Goal: Transaction & Acquisition: Purchase product/service

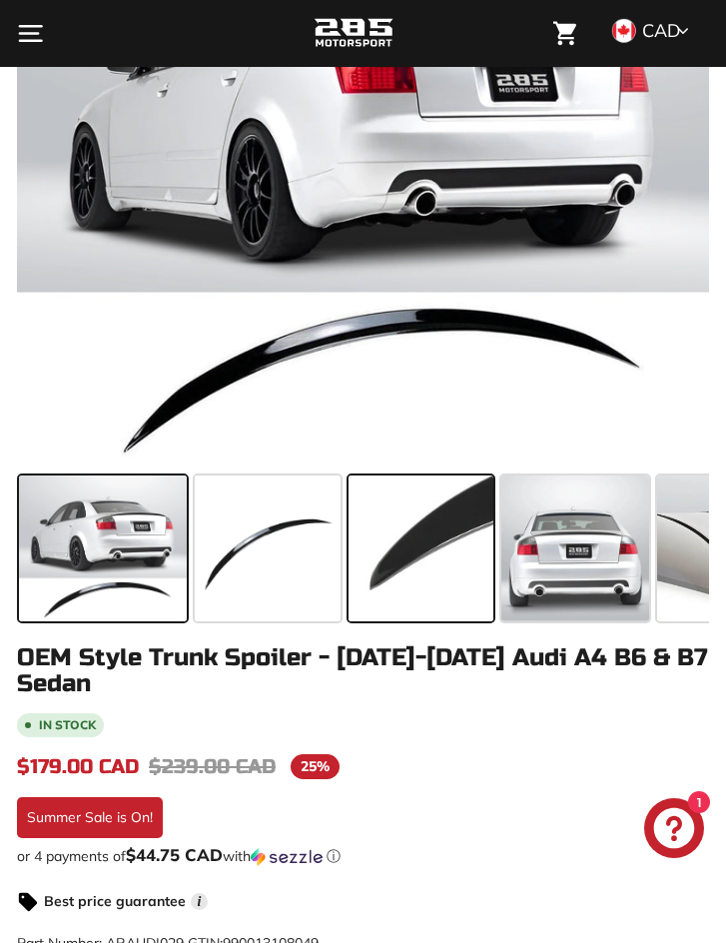
scroll to position [200, 0]
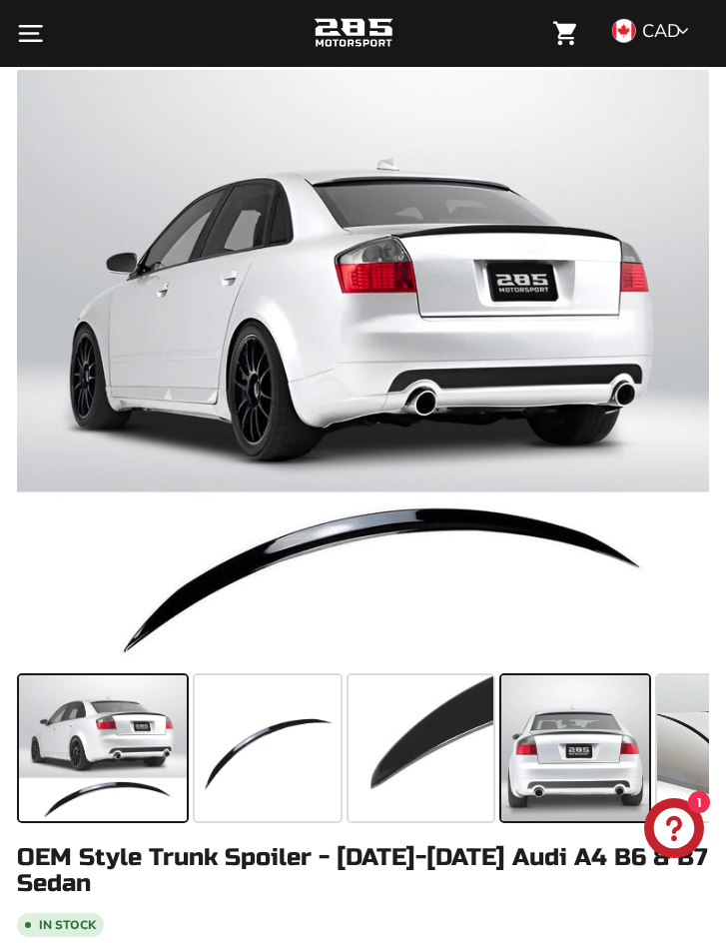
click at [576, 759] on span at bounding box center [575, 747] width 148 height 145
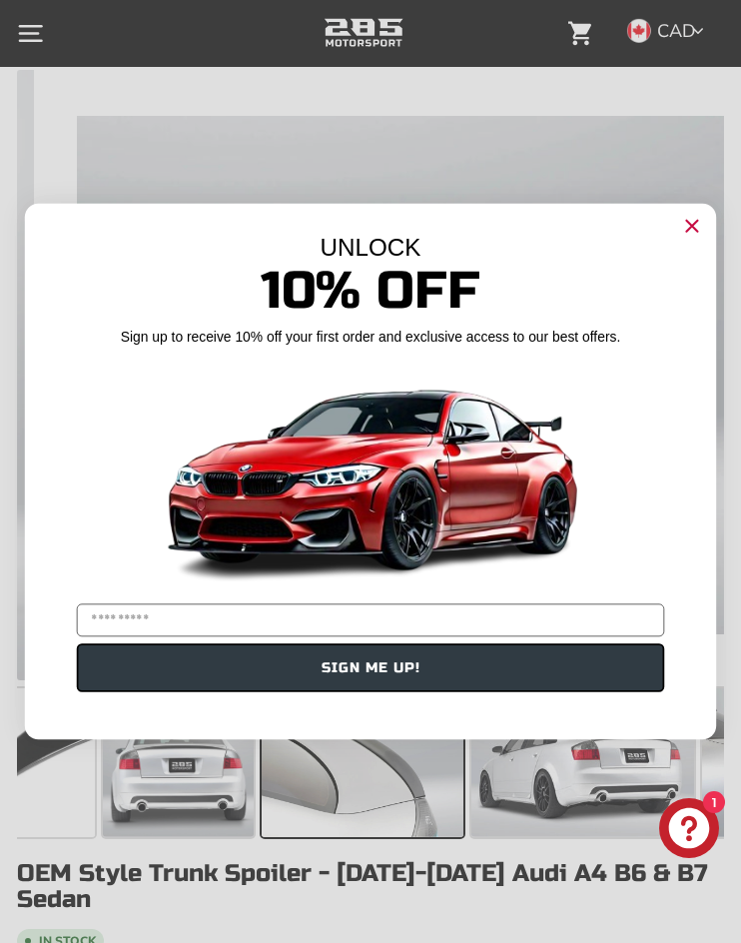
click at [702, 231] on circle "Close dialog" at bounding box center [692, 226] width 26 height 26
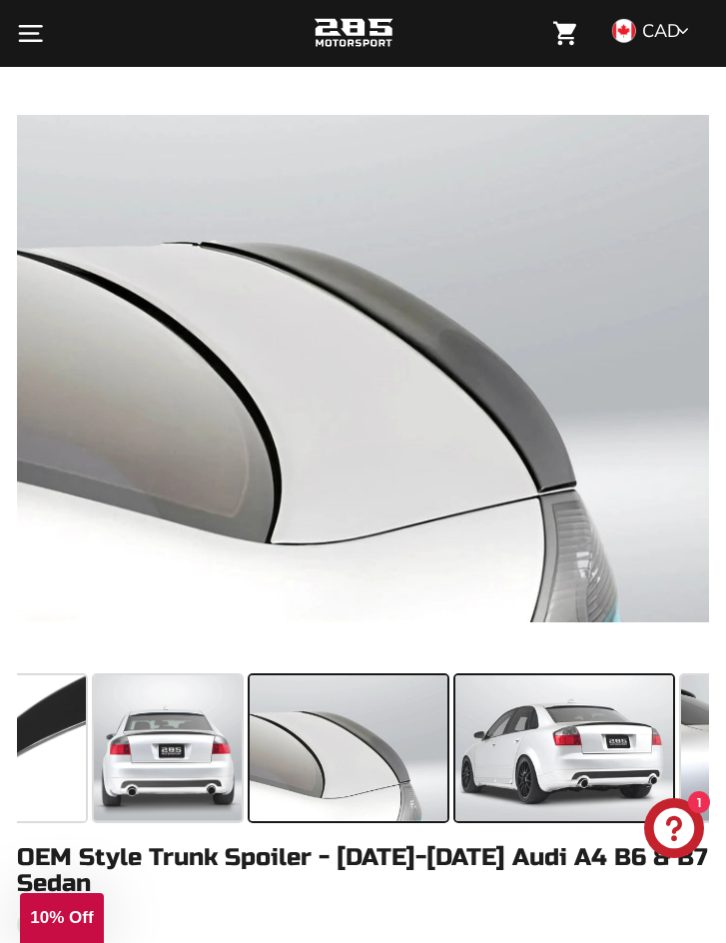
click at [610, 751] on span at bounding box center [564, 747] width 218 height 145
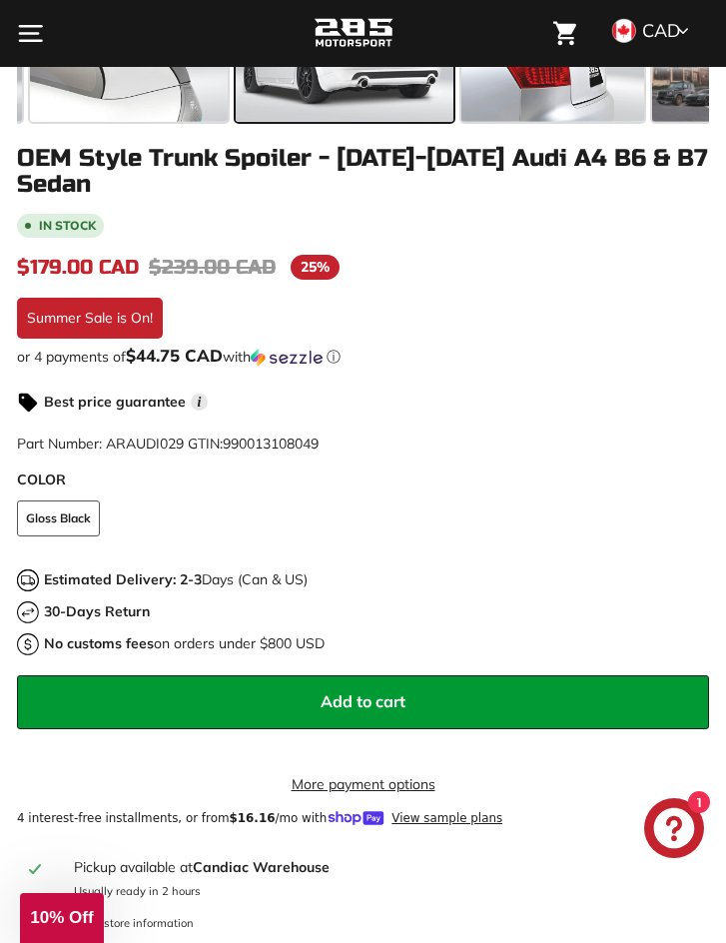
scroll to position [999, 0]
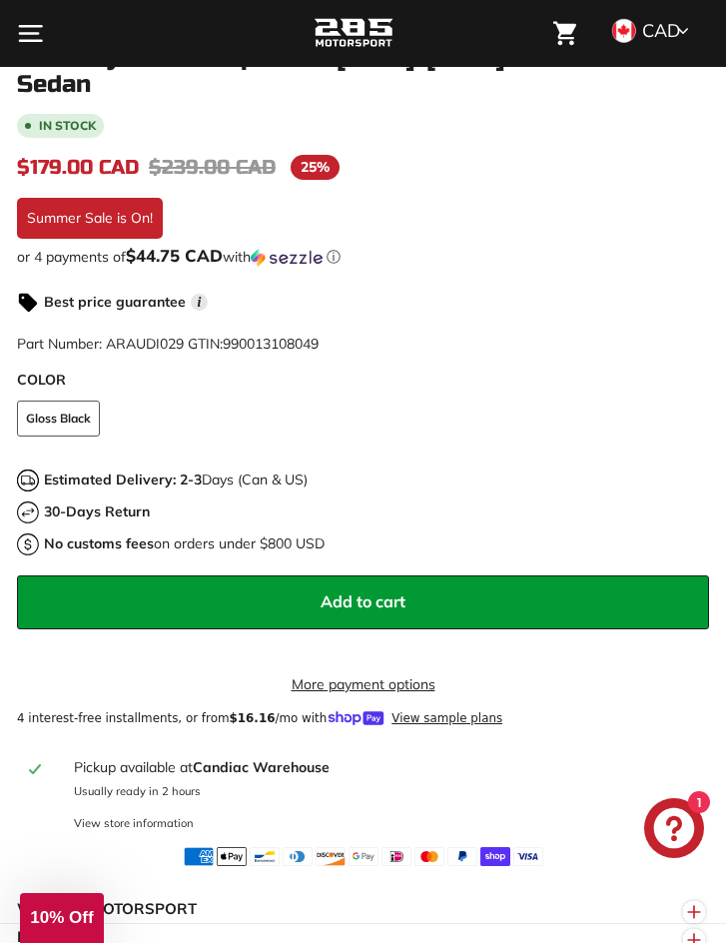
drag, startPoint x: 338, startPoint y: 481, endPoint x: 159, endPoint y: 479, distance: 178.8
click at [159, 479] on div "Estimated Delivery: 2-3 Days (Can & US)" at bounding box center [363, 480] width 692 height 22
click at [159, 479] on strong "Estimated Delivery: 2-3" at bounding box center [123, 479] width 158 height 18
drag, startPoint x: 402, startPoint y: 557, endPoint x: 33, endPoint y: 541, distance: 369.8
click at [33, 541] on div "In stock $179.00 CAD $179.00 CAD Regular price $239.00 CAD $239.00 CAD Sale pri…" at bounding box center [363, 490] width 692 height 752
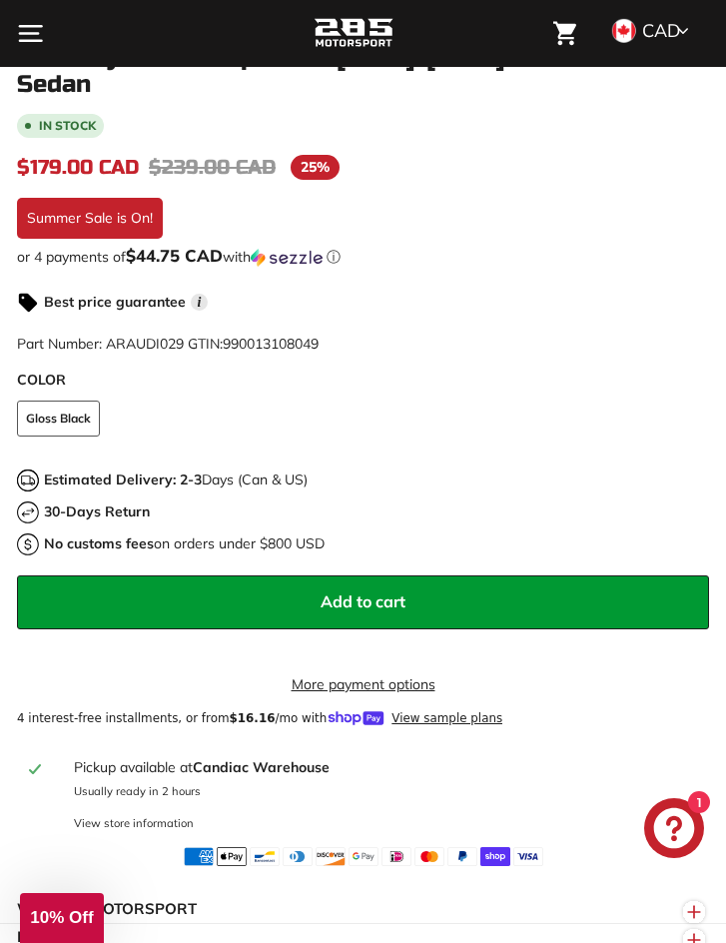
click at [261, 550] on p "No customs fees on orders under $800 USD" at bounding box center [184, 543] width 281 height 21
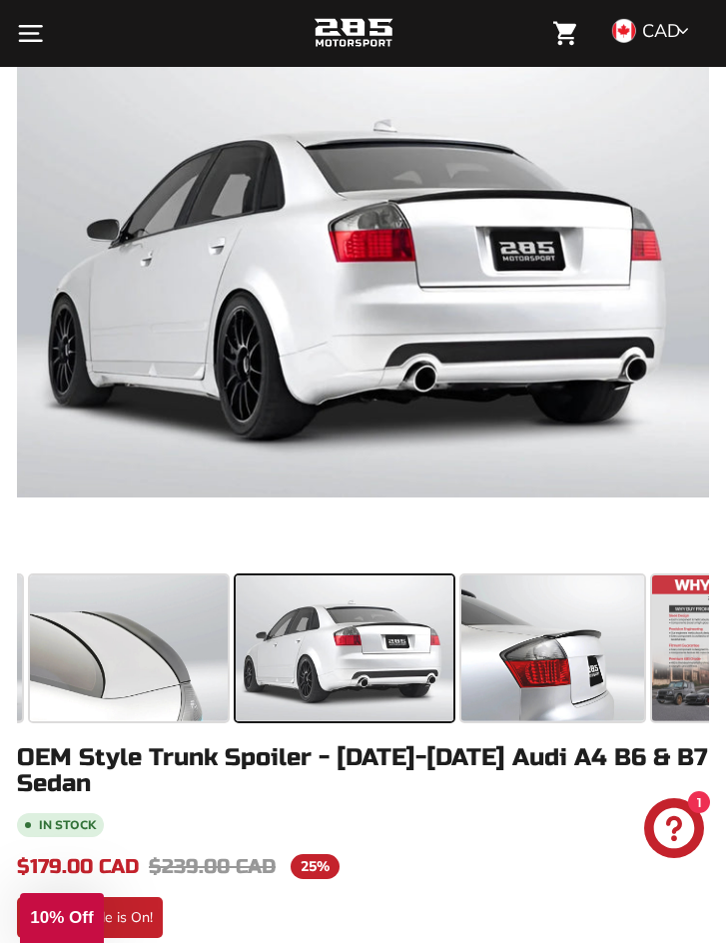
scroll to position [599, 0]
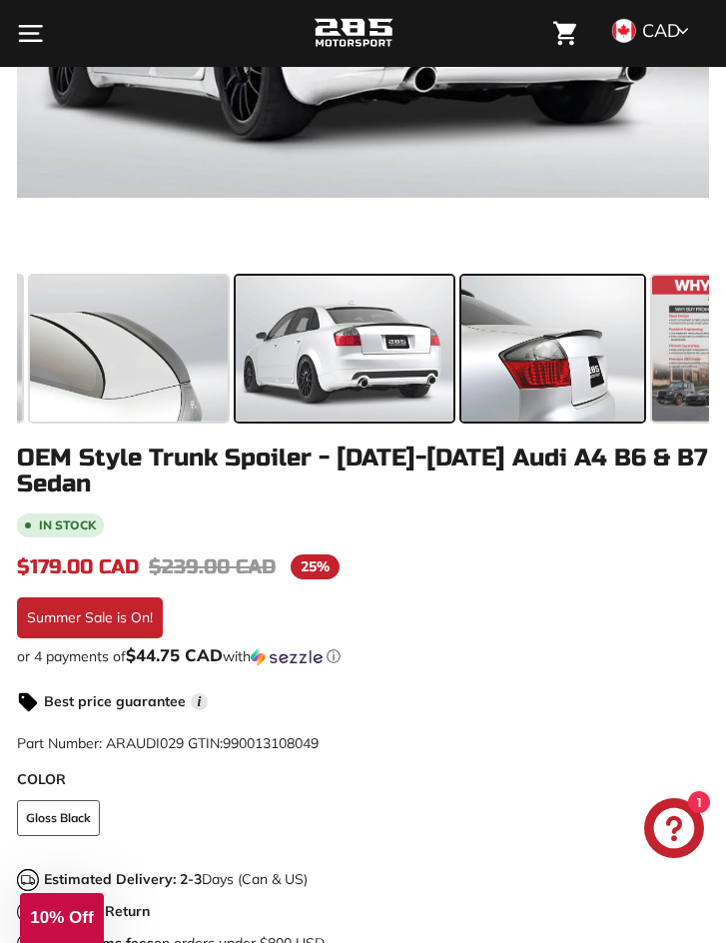
click at [544, 334] on span at bounding box center [552, 348] width 183 height 145
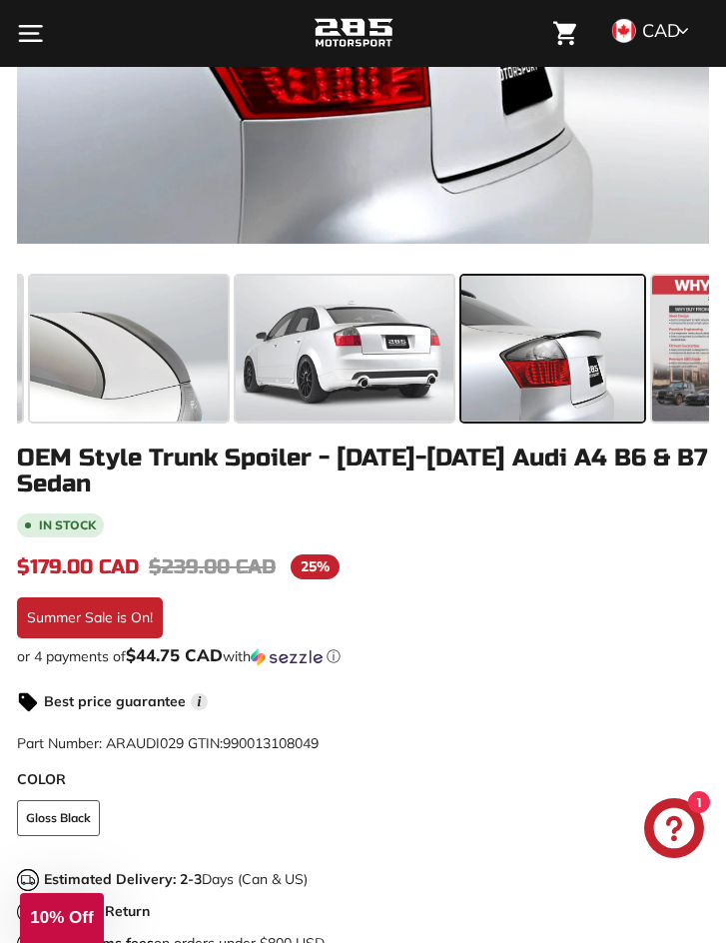
scroll to position [300, 0]
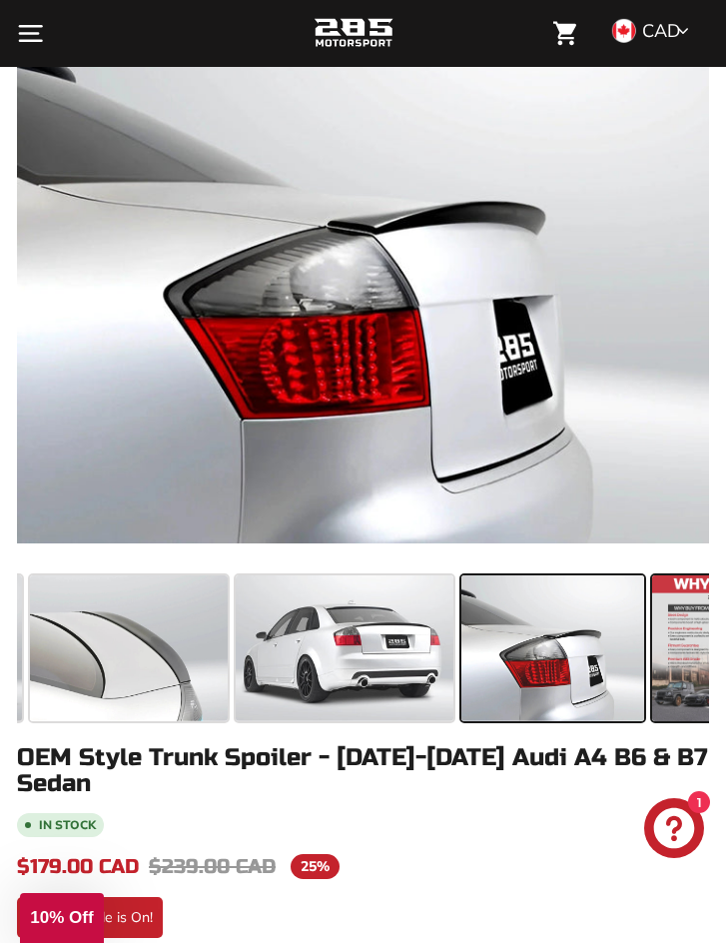
click at [685, 679] on span at bounding box center [724, 647] width 145 height 145
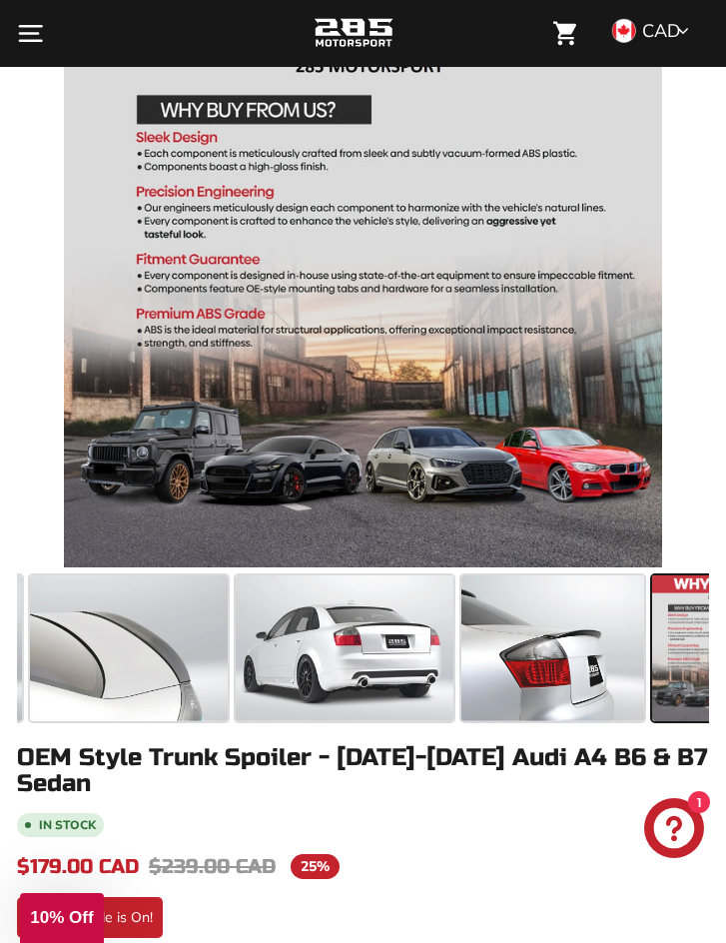
scroll to position [0, 747]
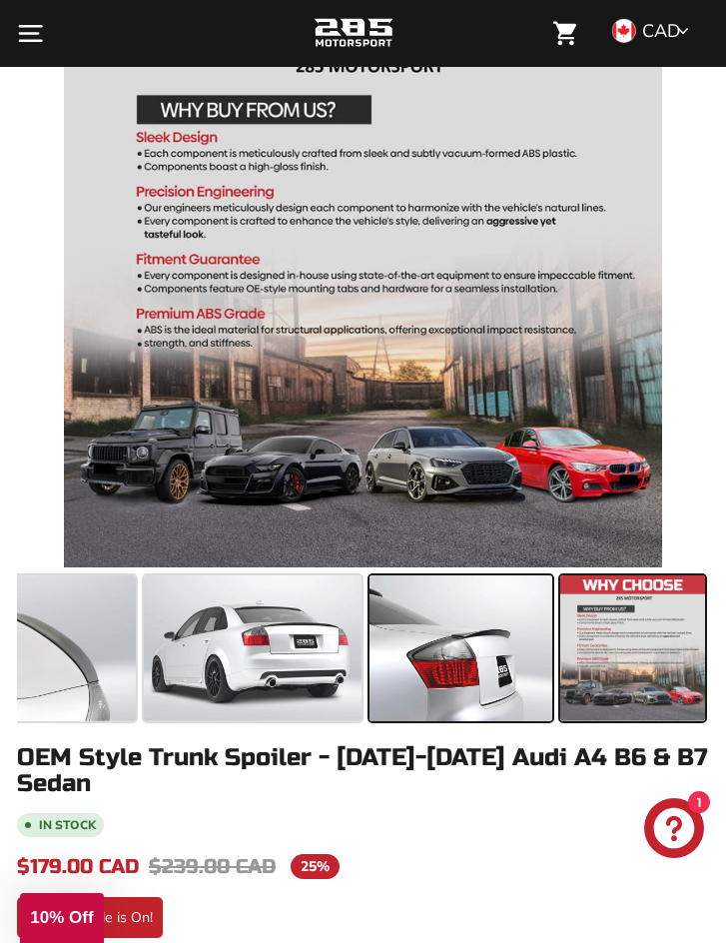
click at [460, 648] on span at bounding box center [460, 647] width 183 height 145
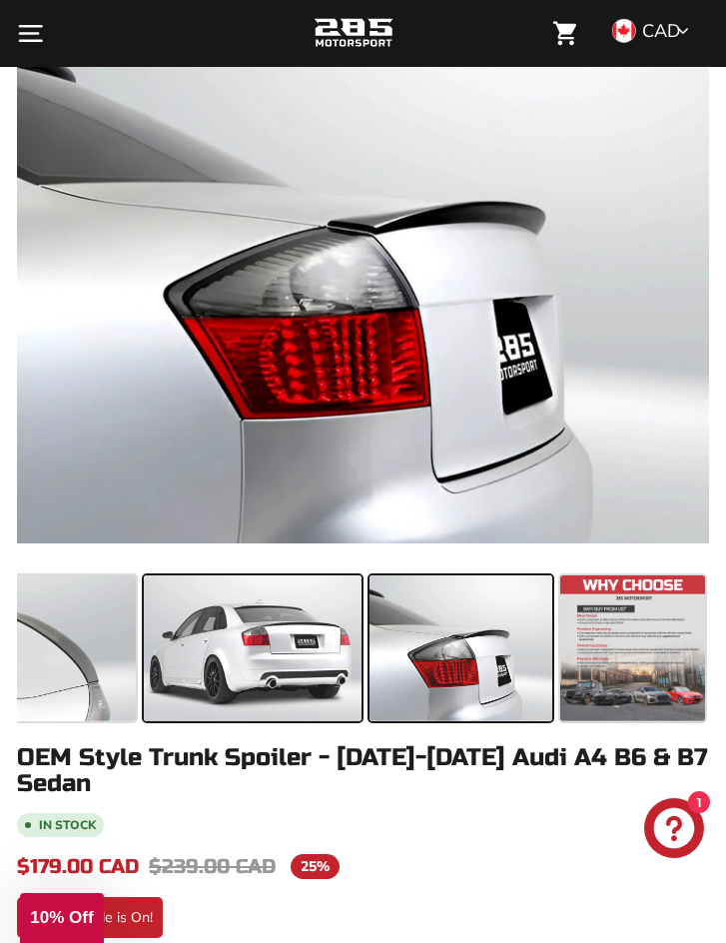
click at [325, 657] on span at bounding box center [253, 647] width 218 height 145
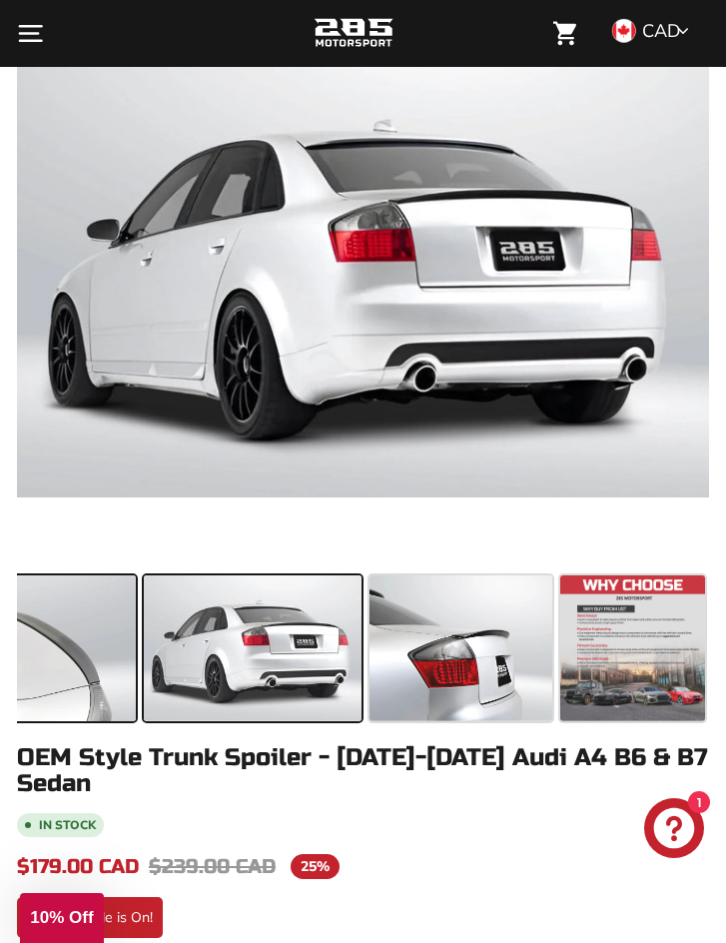
click at [94, 665] on span at bounding box center [37, 647] width 198 height 145
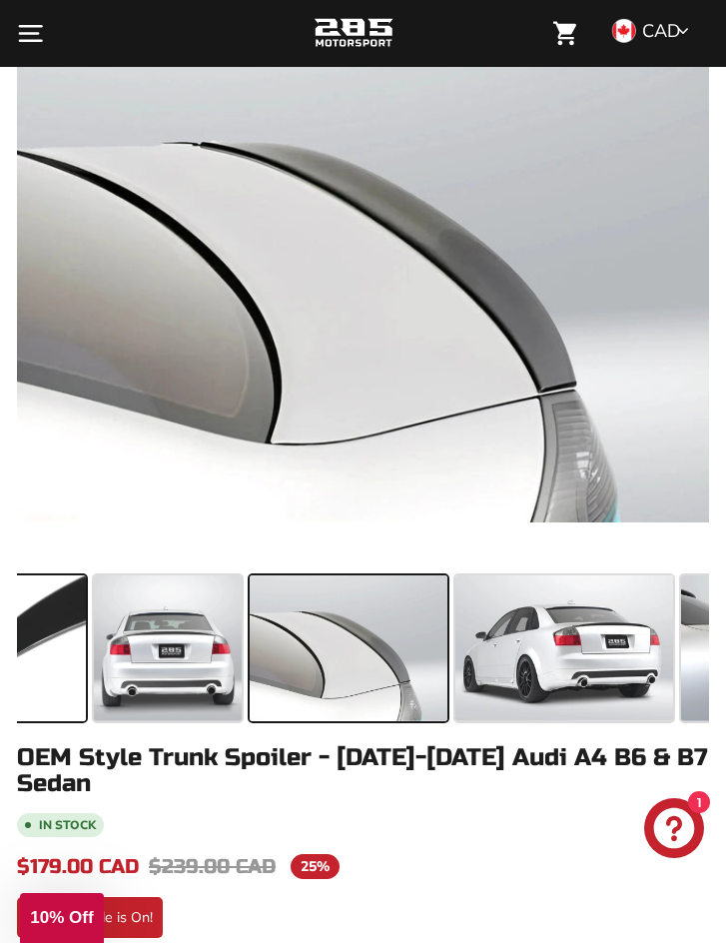
click at [53, 673] on span at bounding box center [13, 647] width 145 height 145
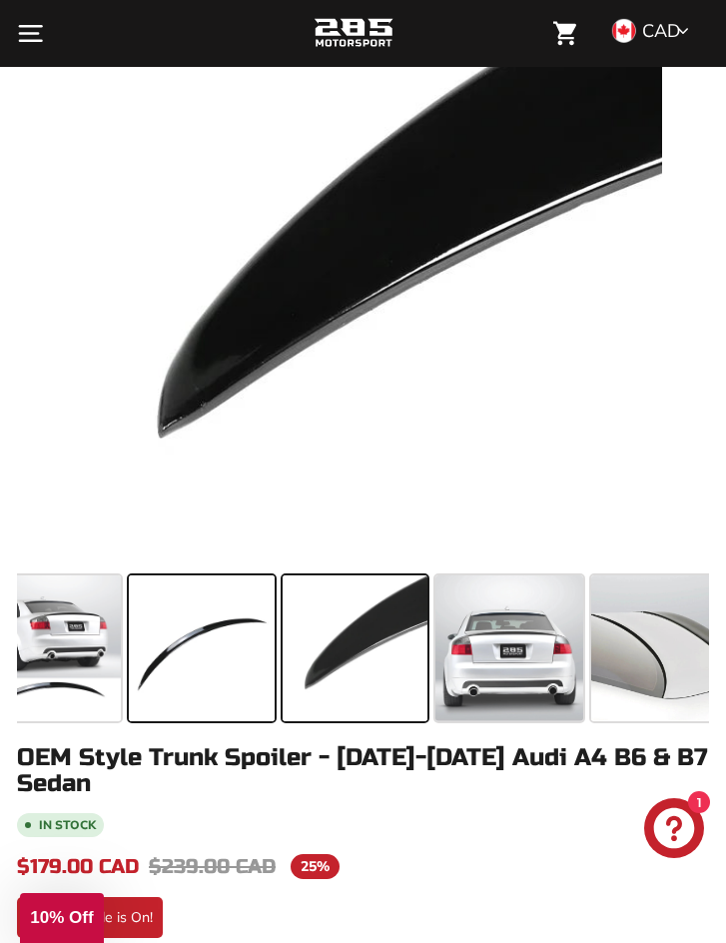
click at [230, 662] on span at bounding box center [201, 647] width 145 height 145
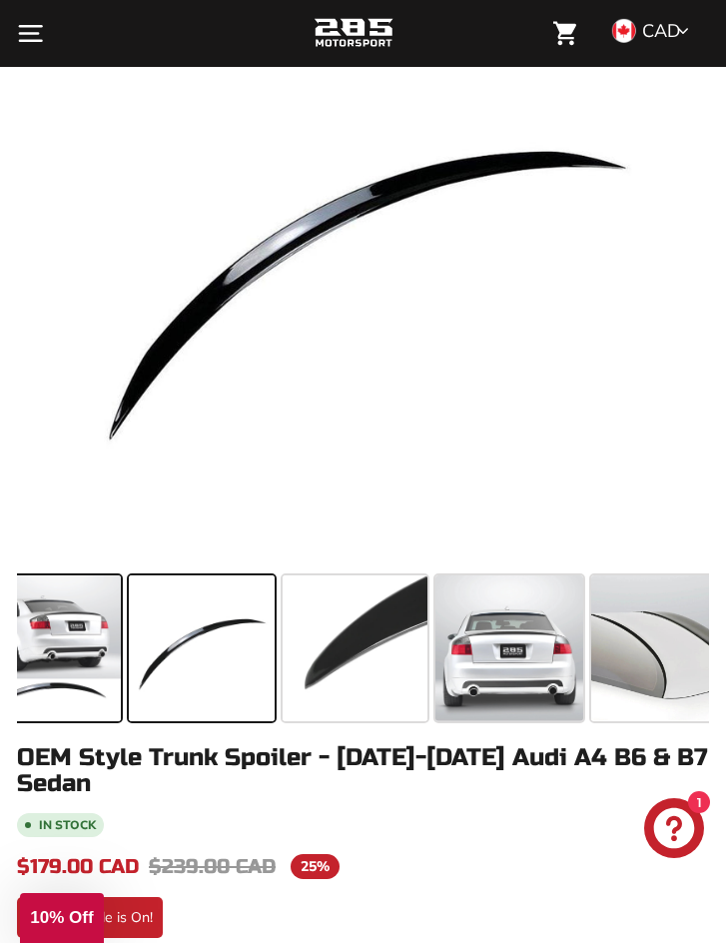
click at [49, 669] on span at bounding box center [37, 647] width 168 height 145
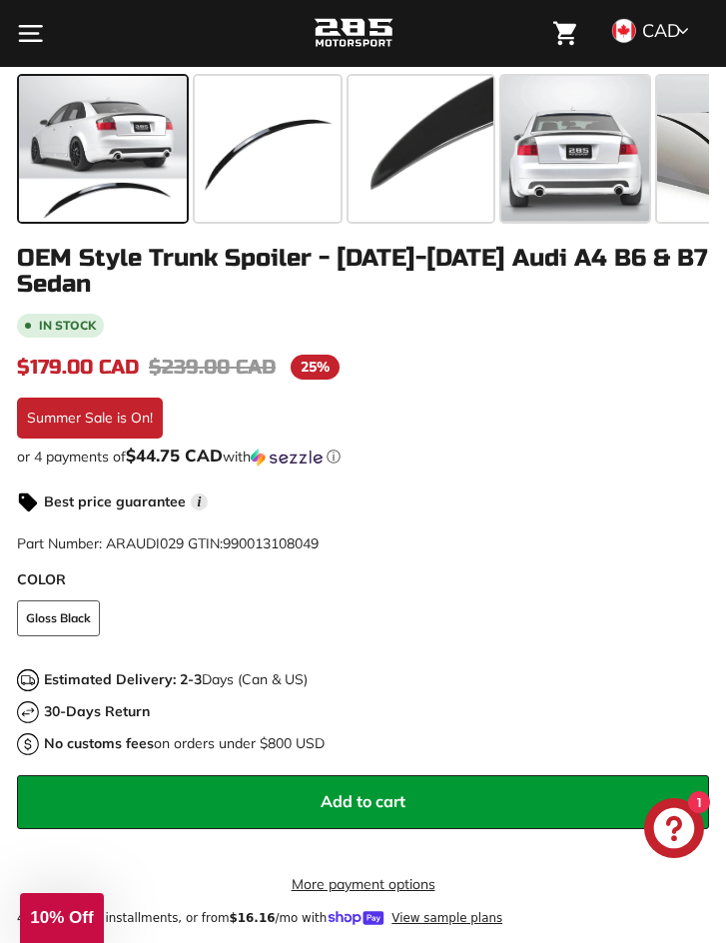
scroll to position [899, 0]
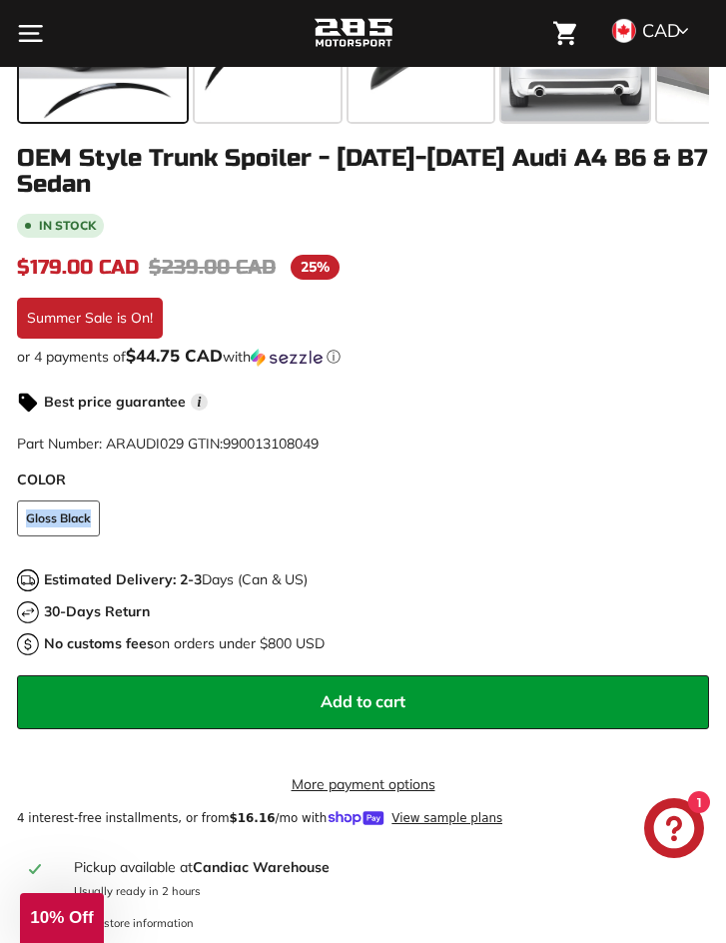
click at [65, 516] on fieldset "COLOR Gloss Black" at bounding box center [363, 528] width 692 height 56
click at [395, 486] on label "COLOR" at bounding box center [363, 479] width 692 height 21
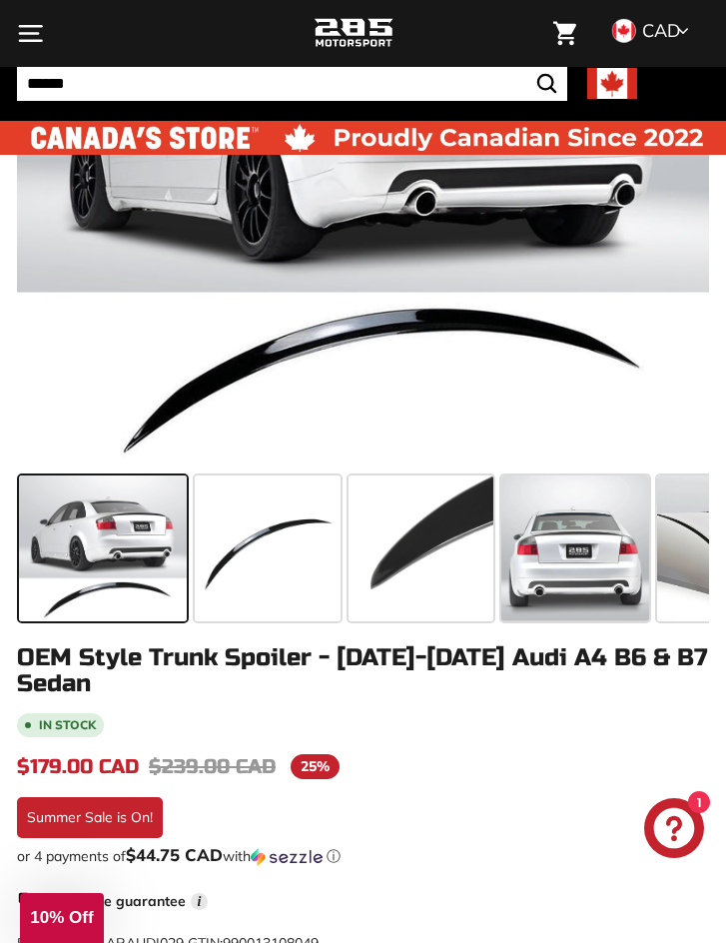
scroll to position [0, 0]
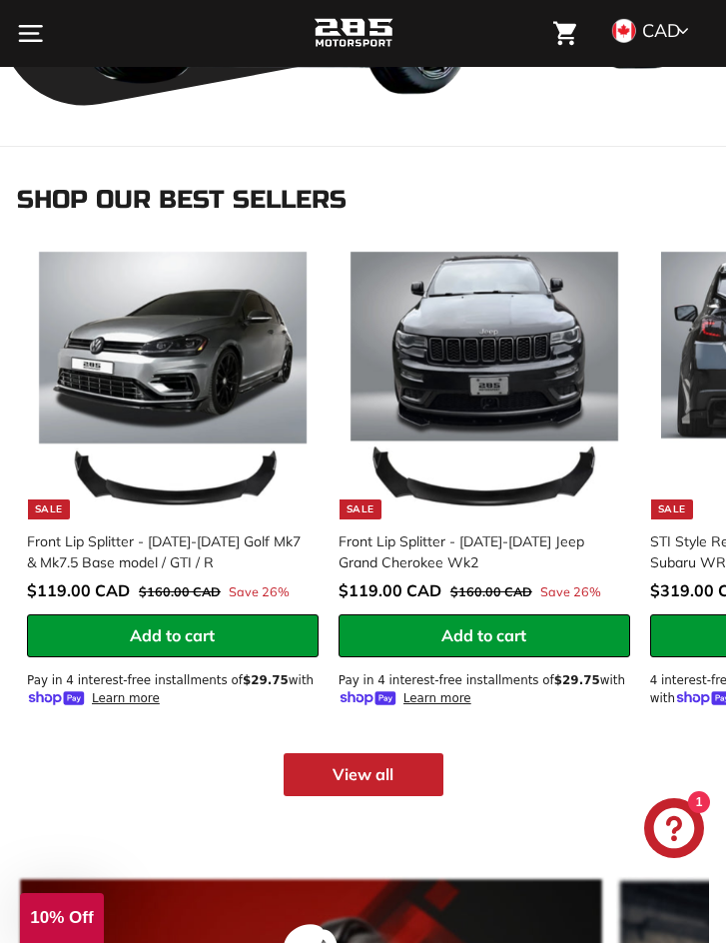
scroll to position [184, 0]
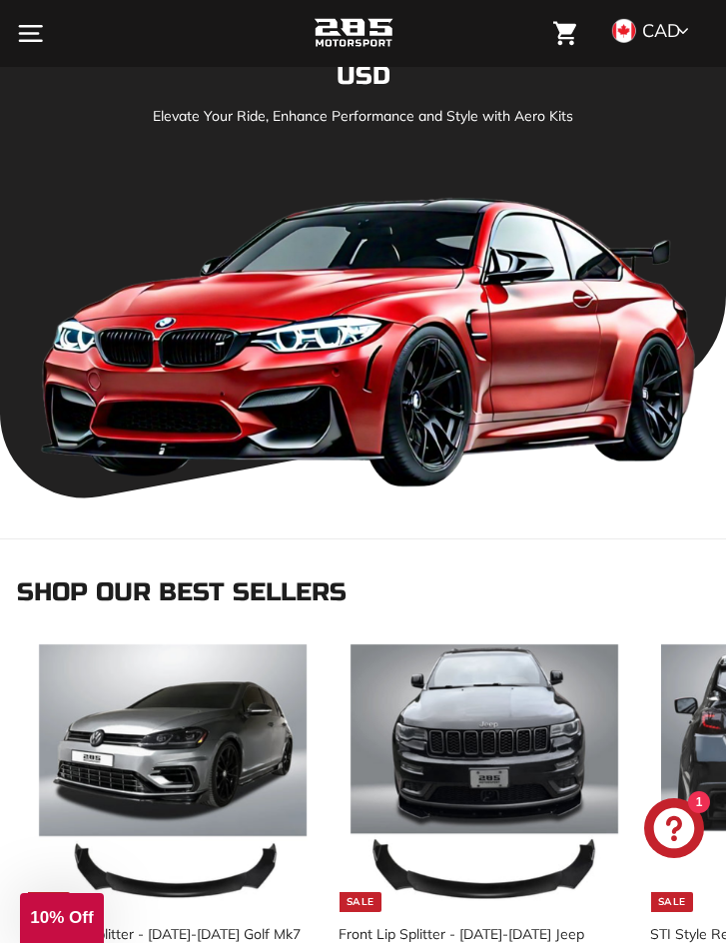
drag, startPoint x: 534, startPoint y: 571, endPoint x: 628, endPoint y: 288, distance: 298.7
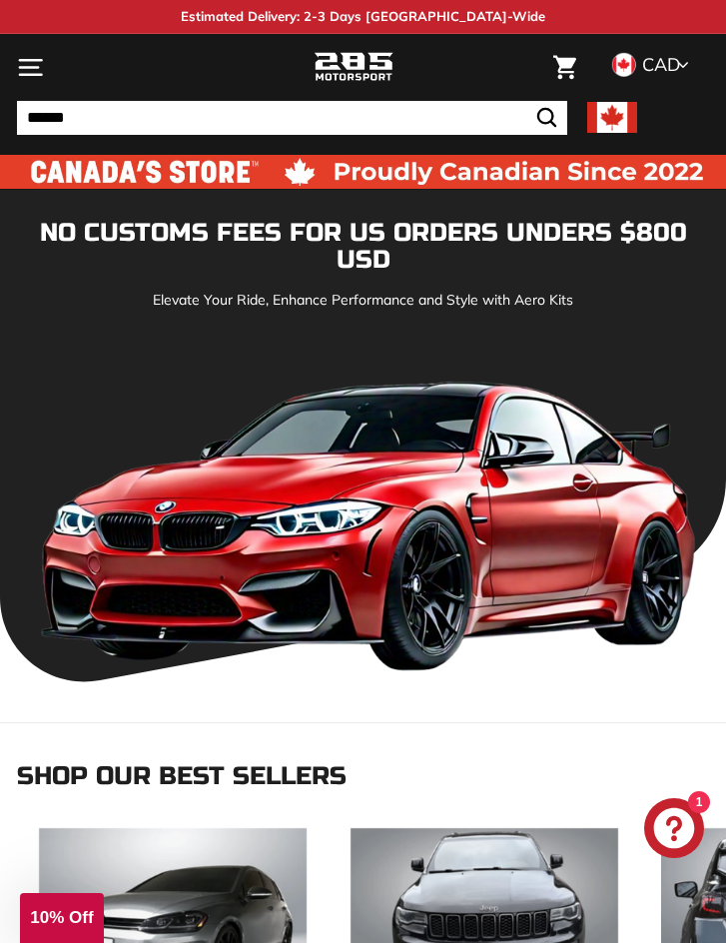
click at [201, 130] on input "Search" at bounding box center [292, 118] width 550 height 34
type input "**********"
click at [526, 101] on button ".cls-1{fill:none;stroke:#000;stroke-miterlimit:10;stroke-width:2px} Search" at bounding box center [546, 118] width 41 height 34
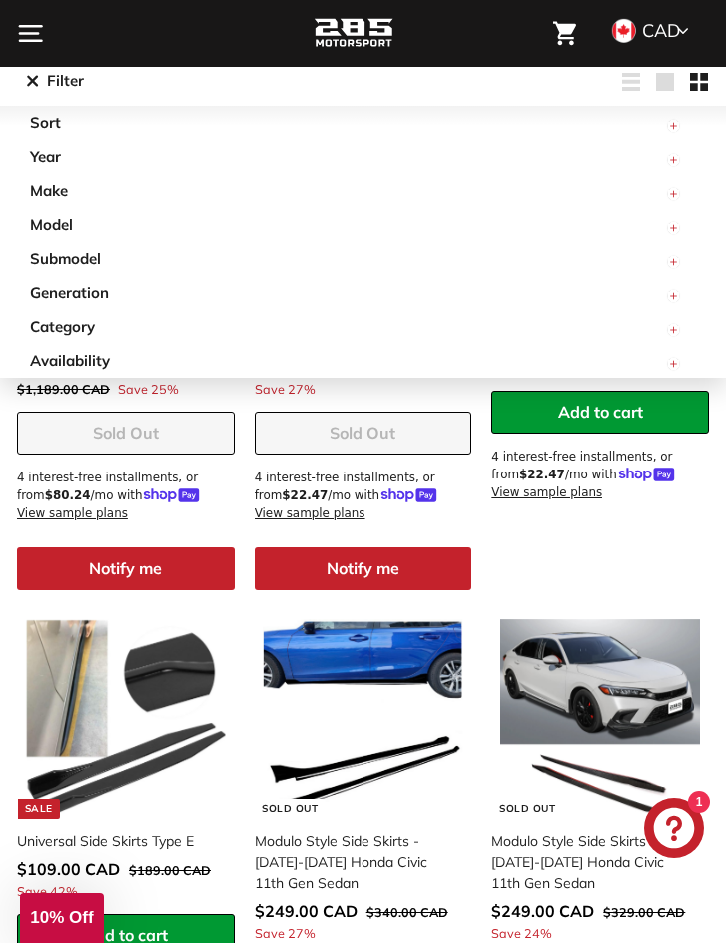
scroll to position [345, 0]
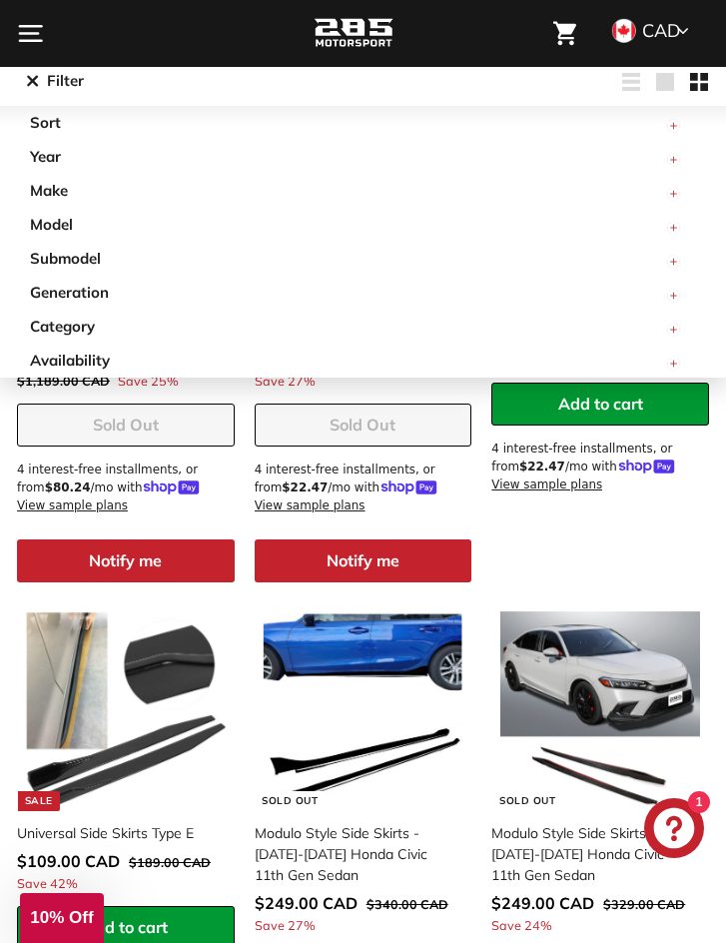
click at [53, 155] on span "Year" at bounding box center [53, 157] width 46 height 23
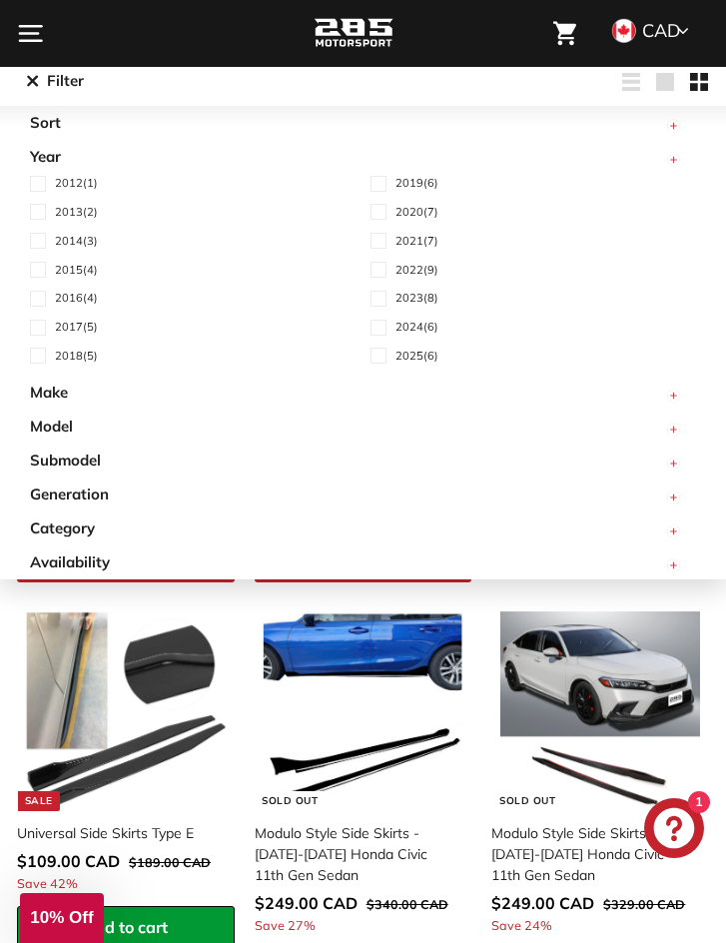
scroll to position [245, 0]
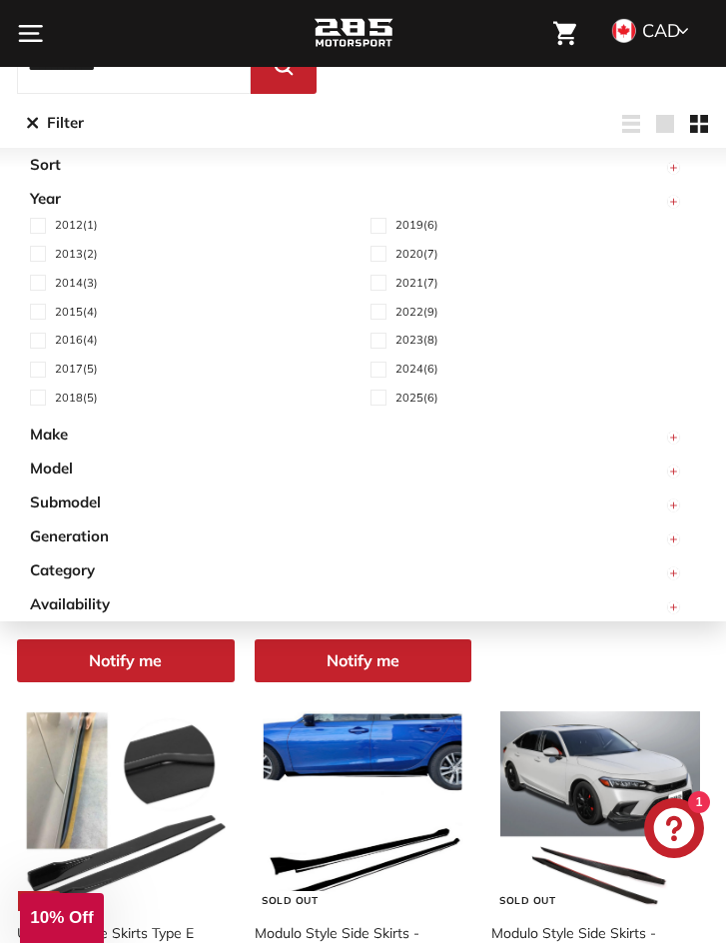
click at [673, 202] on line "button" at bounding box center [674, 202] width 6 height 0
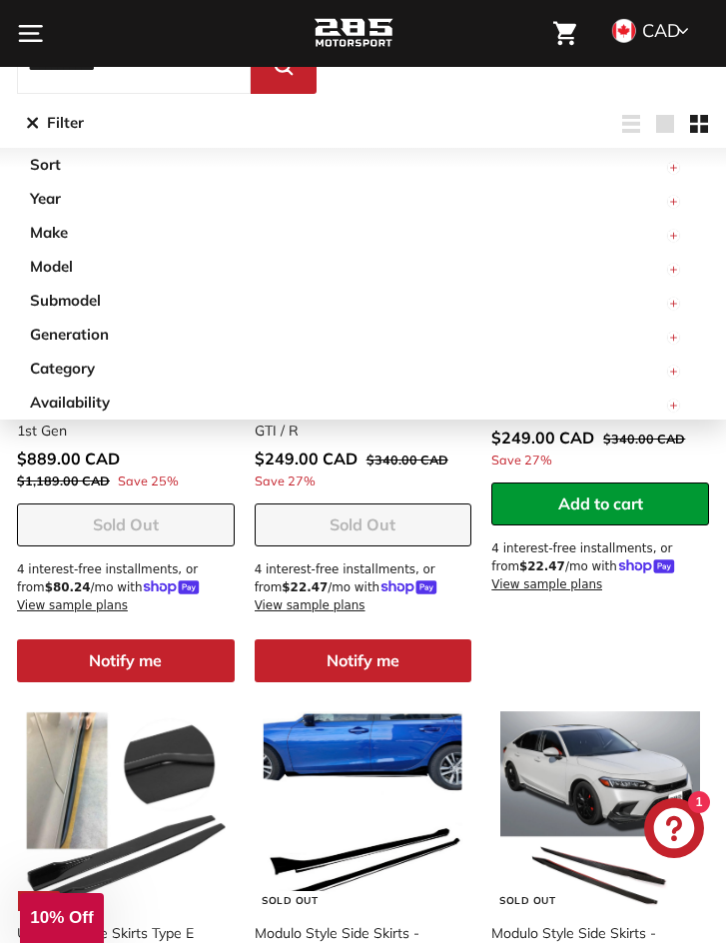
click at [673, 202] on line "button" at bounding box center [674, 202] width 6 height 0
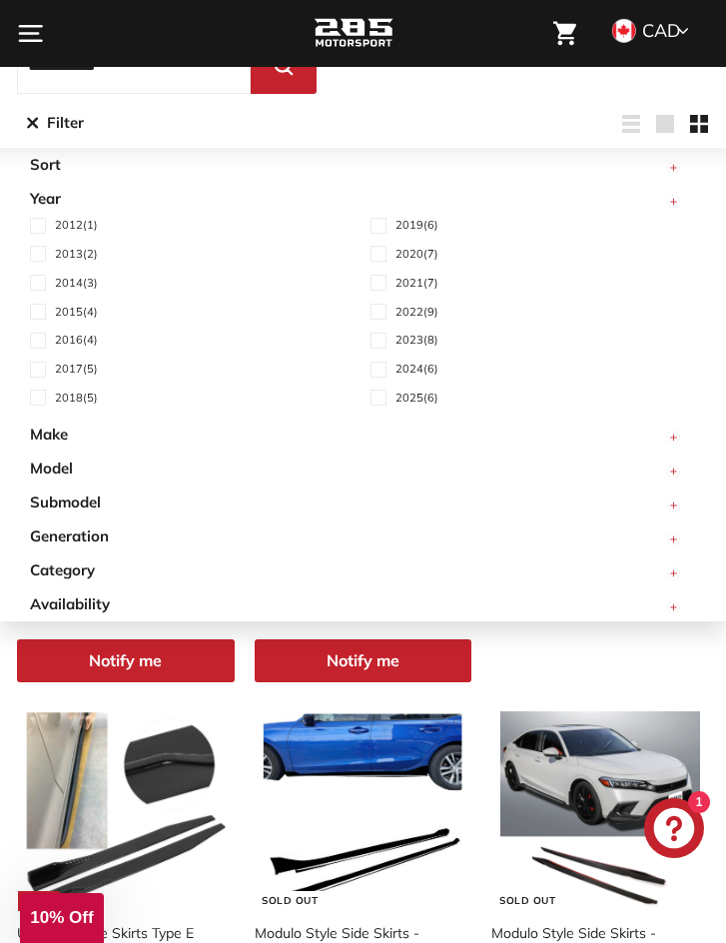
click at [45, 166] on span "Sort" at bounding box center [53, 165] width 46 height 23
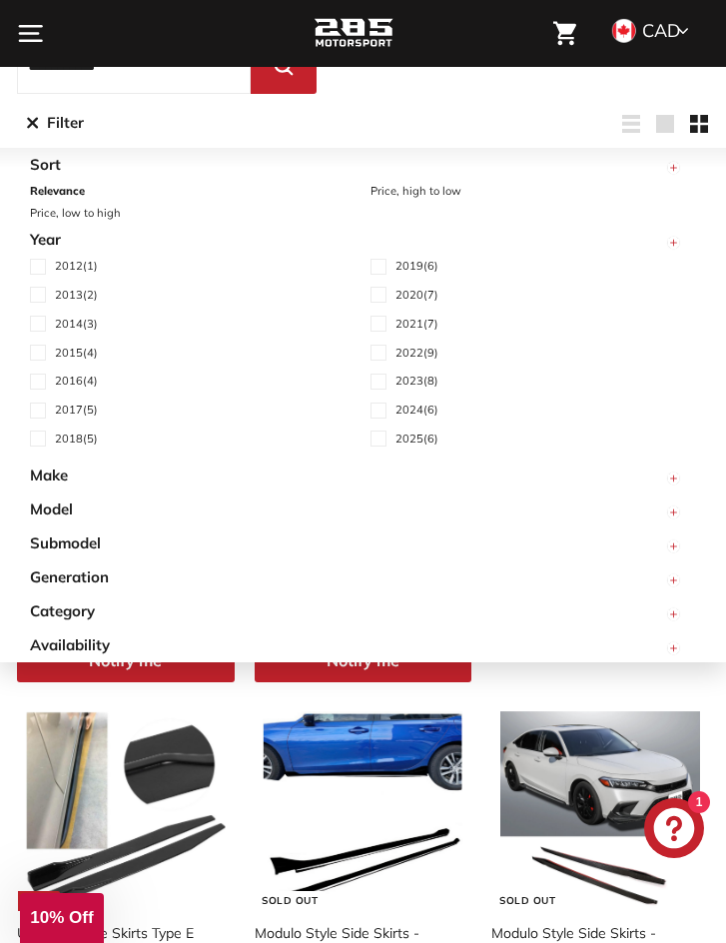
click at [507, 112] on div "**********" at bounding box center [536, 124] width 346 height 38
